Goal: Information Seeking & Learning: Find specific fact

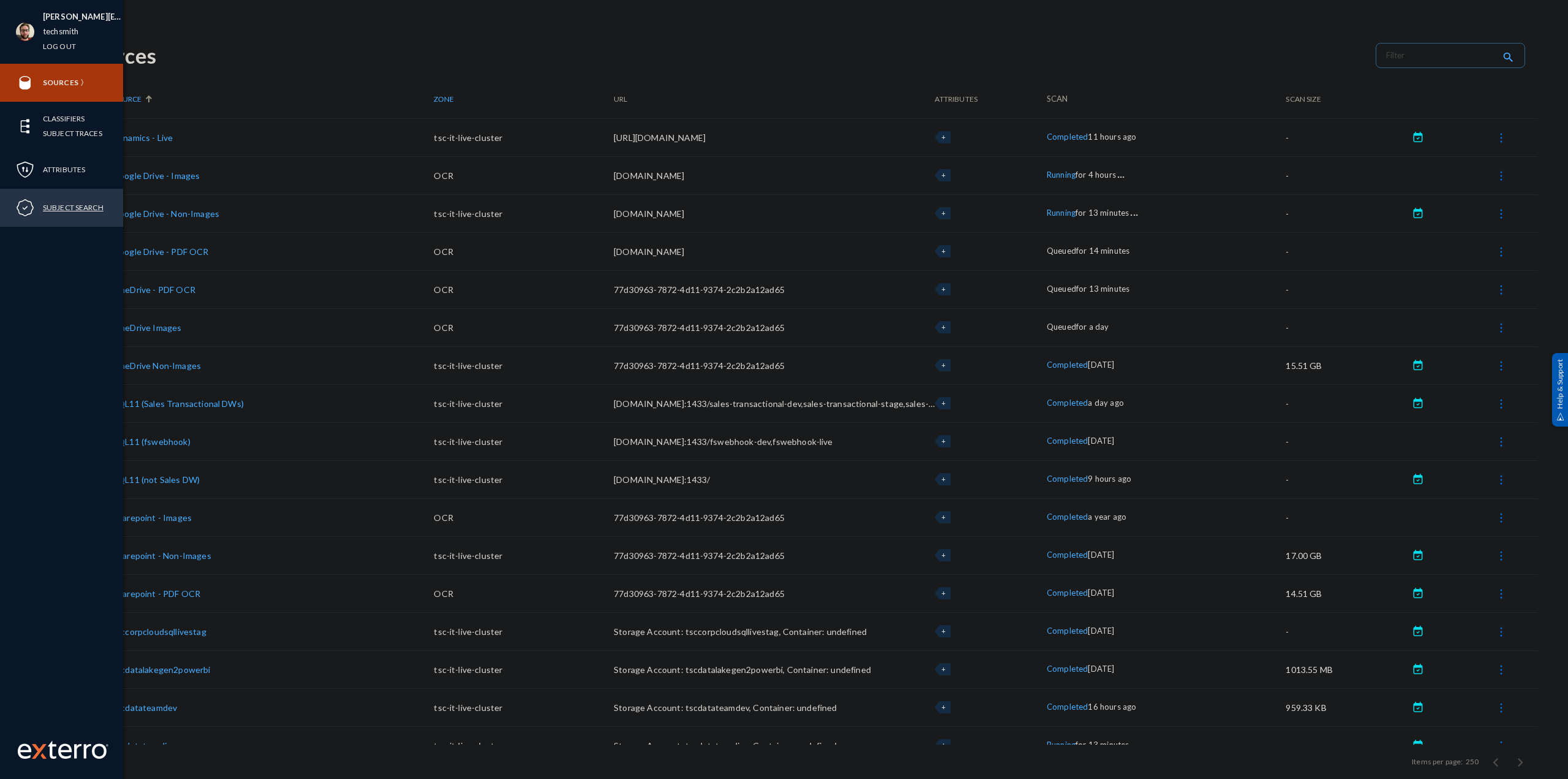
click at [97, 209] on link "Subject Search" at bounding box center [73, 207] width 60 height 14
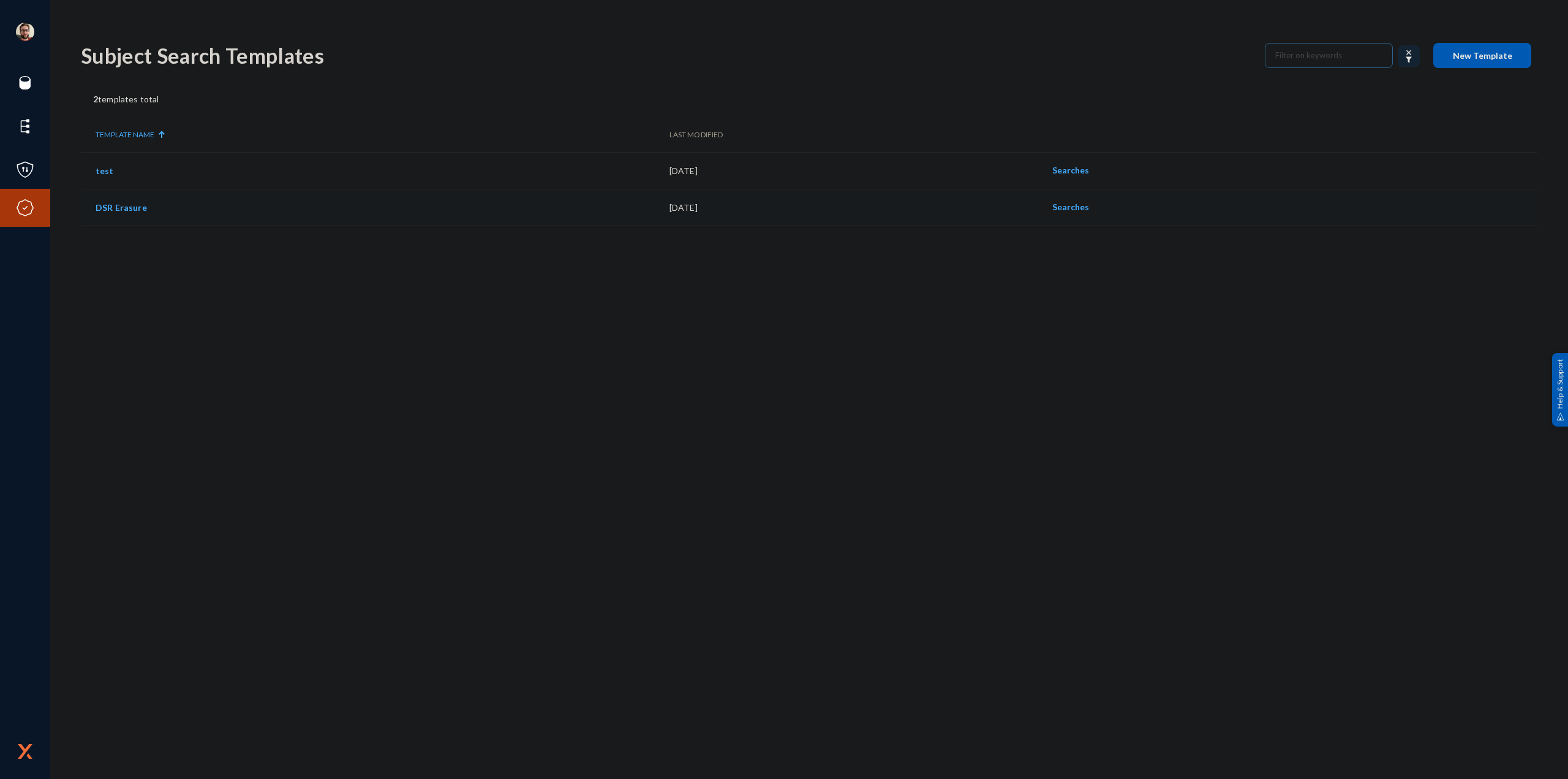
click at [1087, 209] on span "Searches" at bounding box center [1070, 207] width 37 height 10
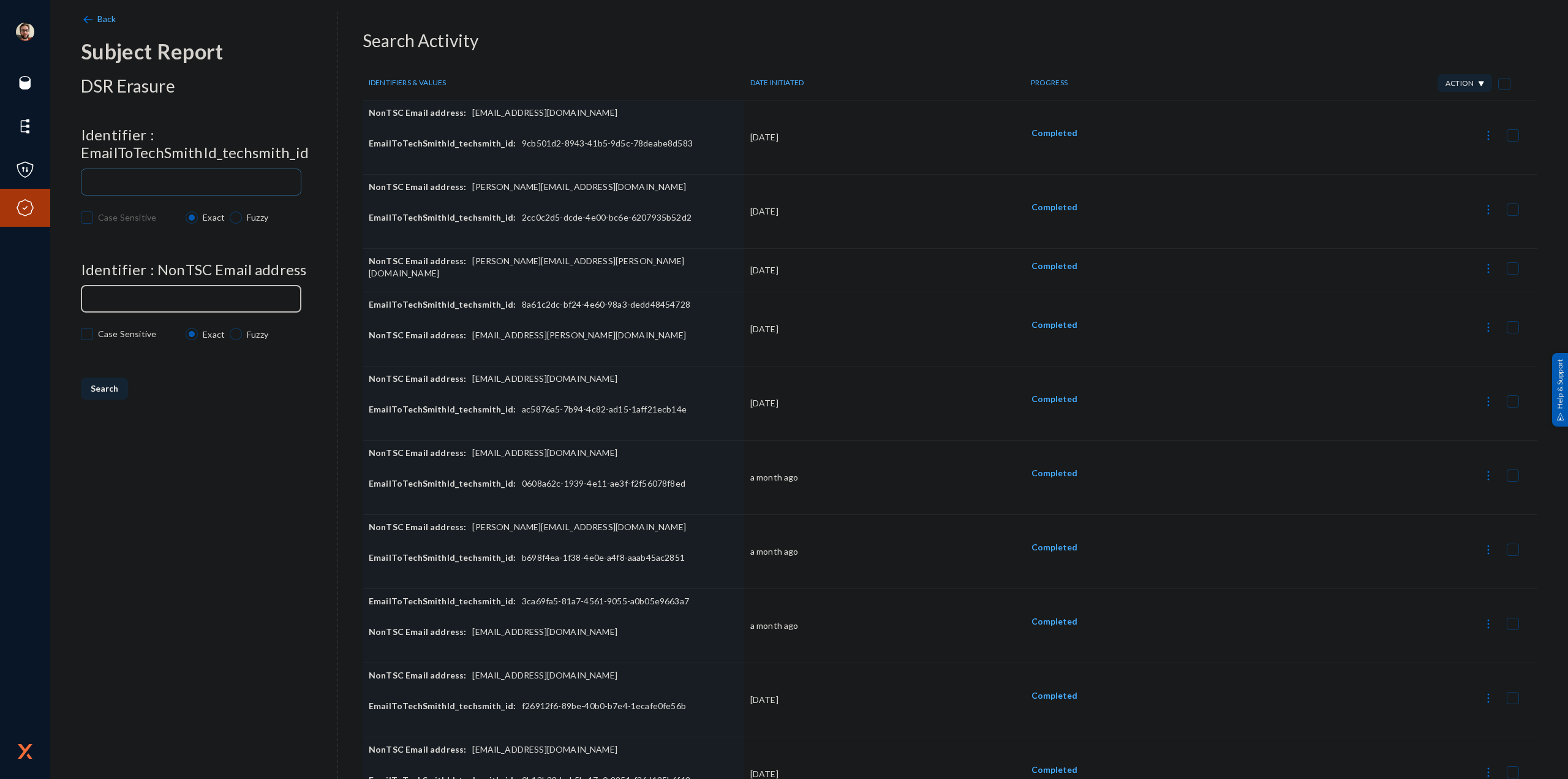
click at [198, 295] on div at bounding box center [191, 297] width 209 height 29
paste input "[EMAIL_ADDRESS][DOMAIN_NAME]"
type input "[EMAIL_ADDRESS][DOMAIN_NAME]"
click at [212, 163] on div "Identifier : EmailToTechSmithId_techsmith_id Case Sensitive Exact Fuzzy" at bounding box center [209, 179] width 257 height 105
click at [209, 175] on div at bounding box center [191, 181] width 209 height 29
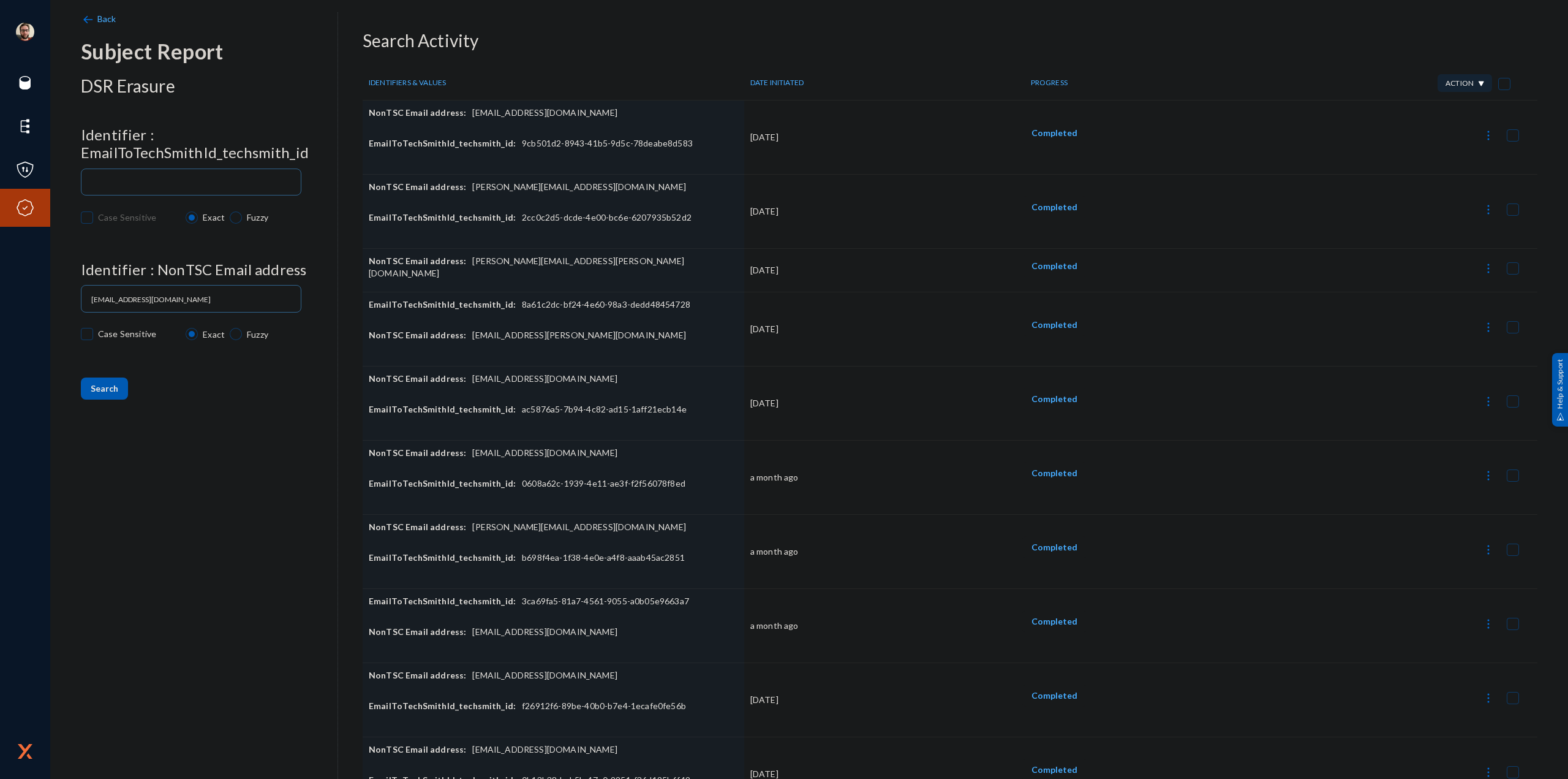
paste input "330e3463-3714-4331-8629-1e1adbf799d1"
type input "330e3463-3714-4331-8629-1e1adbf799d1"
click at [117, 394] on button "Search" at bounding box center [104, 389] width 47 height 22
